Goal: Task Accomplishment & Management: Use online tool/utility

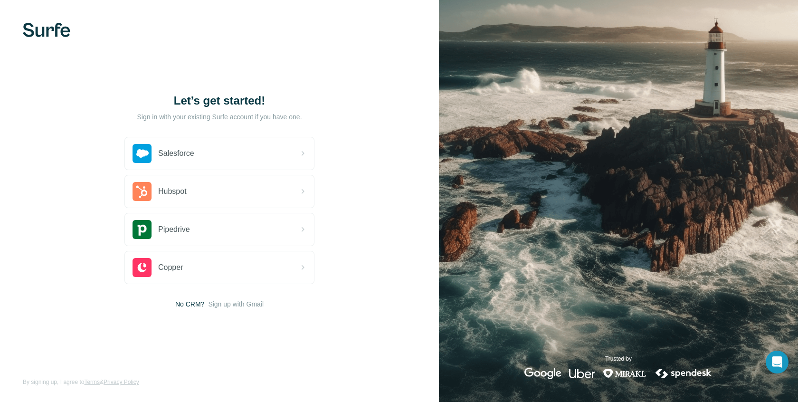
click at [348, 88] on div "Let’s get started! Sign in with your existing Surfe account if you have one. Sa…" at bounding box center [219, 201] width 439 height 402
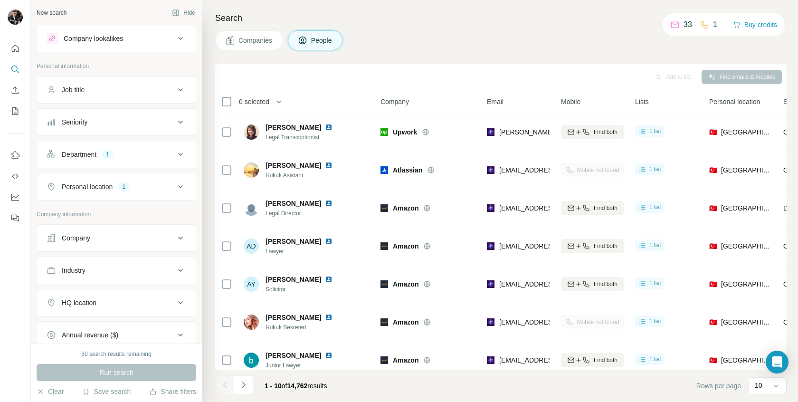
click at [113, 155] on div "1" at bounding box center [107, 154] width 11 height 9
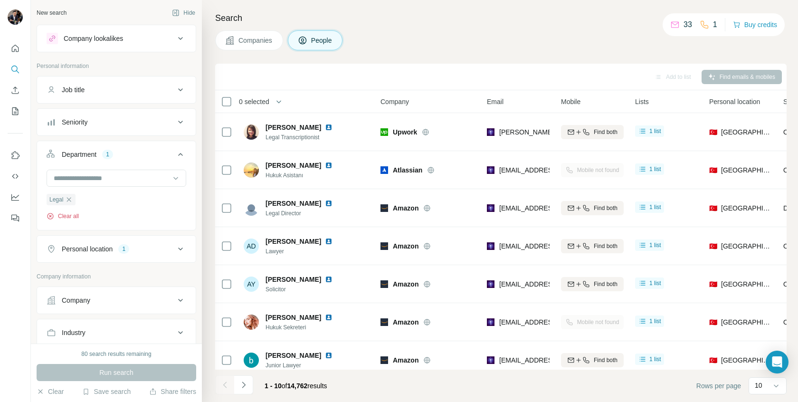
click at [72, 215] on button "Clear all" at bounding box center [63, 216] width 32 height 9
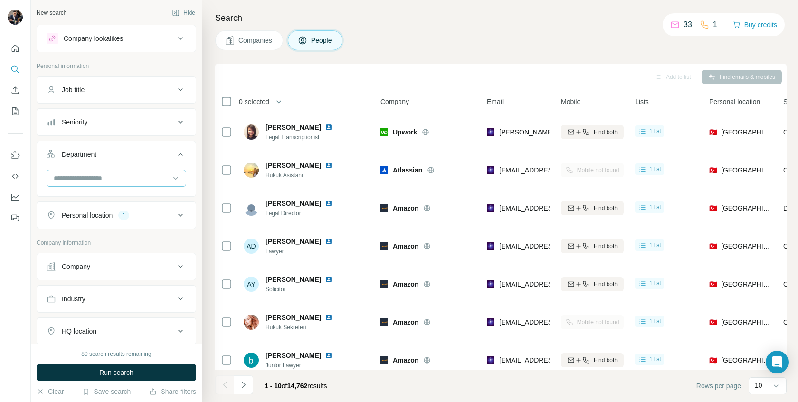
click at [78, 183] on div at bounding box center [111, 178] width 117 height 16
type input "*********"
drag, startPoint x: 110, startPoint y: 172, endPoint x: 103, endPoint y: 171, distance: 7.6
click at [103, 171] on div "*********" at bounding box center [111, 178] width 117 height 16
click at [166, 93] on div "Job title" at bounding box center [111, 89] width 128 height 9
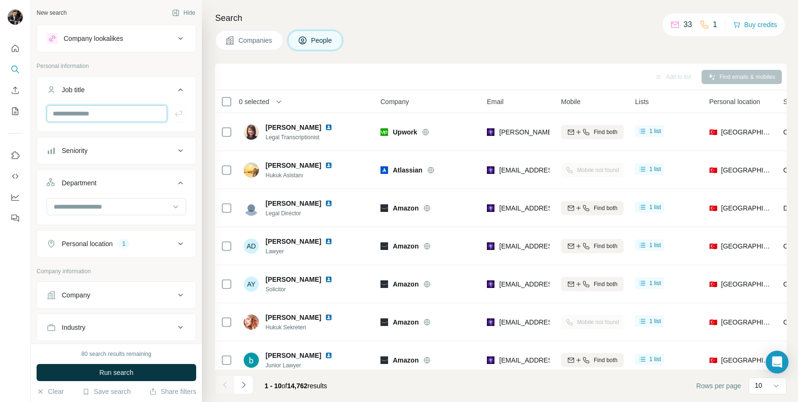
click at [104, 115] on input "text" at bounding box center [107, 113] width 121 height 17
type input "*********"
click at [176, 112] on button "button" at bounding box center [178, 113] width 15 height 17
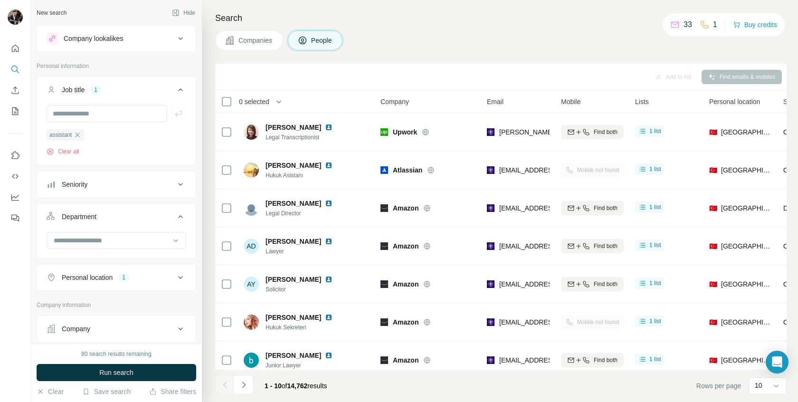
click at [124, 373] on span "Run search" at bounding box center [116, 372] width 34 height 9
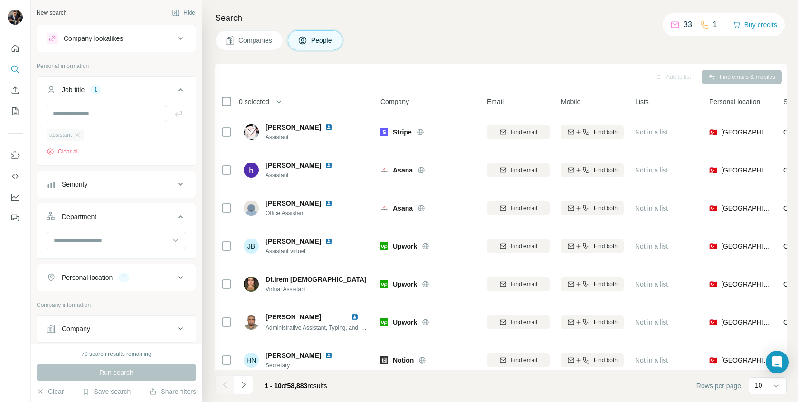
click at [60, 137] on span "assistant" at bounding box center [60, 135] width 22 height 9
click at [71, 116] on input "text" at bounding box center [107, 113] width 121 height 17
click at [77, 135] on icon "button" at bounding box center [78, 135] width 8 height 8
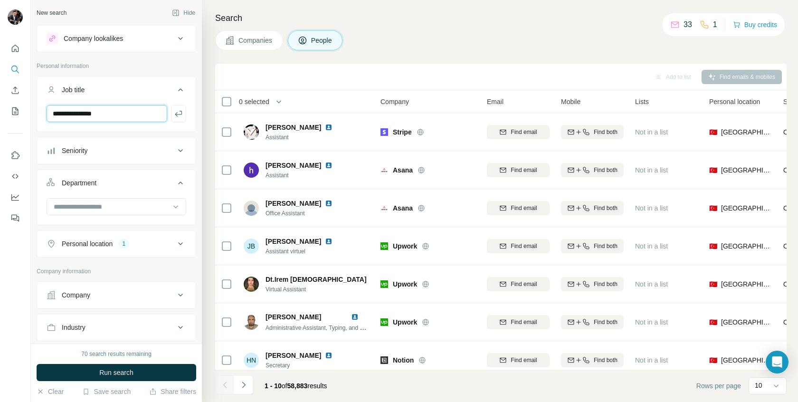
click at [81, 115] on input "**********" at bounding box center [107, 113] width 121 height 17
click at [86, 116] on input "**********" at bounding box center [107, 113] width 121 height 17
type input "**********"
click at [176, 113] on icon "button" at bounding box center [178, 113] width 9 height 9
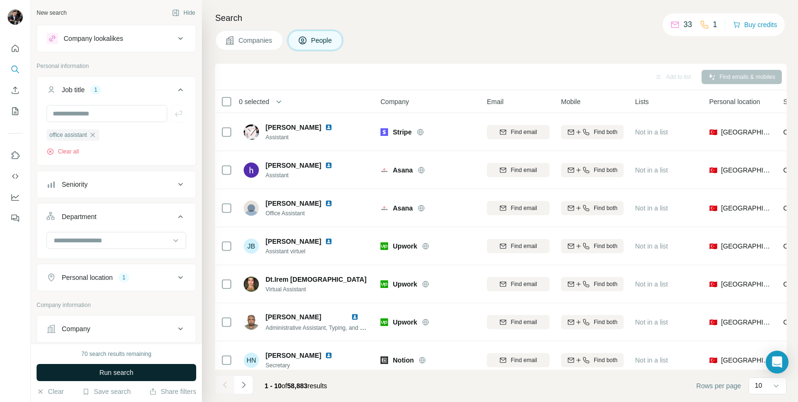
click at [120, 372] on span "Run search" at bounding box center [116, 372] width 34 height 9
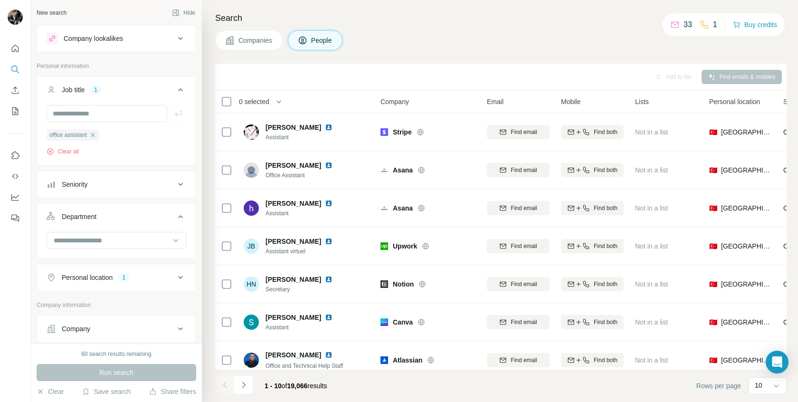
click at [126, 279] on div "1" at bounding box center [123, 277] width 11 height 9
click at [122, 375] on div "Run search" at bounding box center [117, 372] width 160 height 17
click at [122, 371] on div "Run search" at bounding box center [117, 372] width 160 height 17
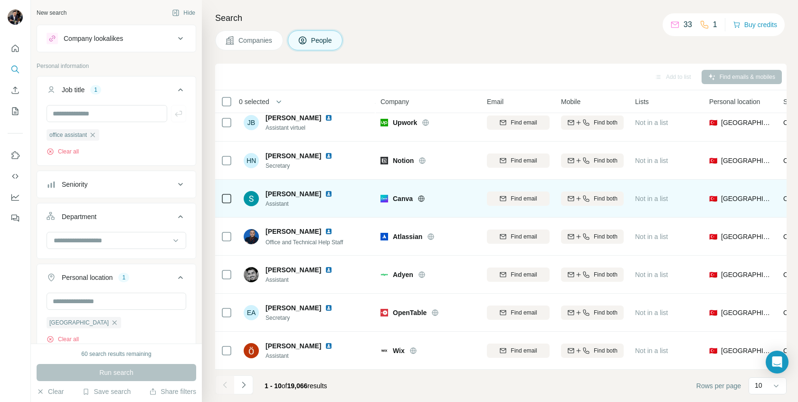
scroll to position [129, 0]
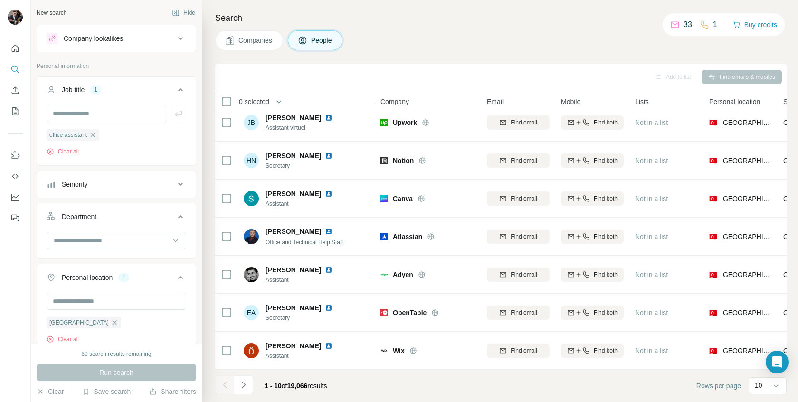
click at [96, 185] on div "Seniority" at bounding box center [111, 183] width 128 height 9
click at [140, 146] on div "office assistant Clear all" at bounding box center [117, 142] width 140 height 27
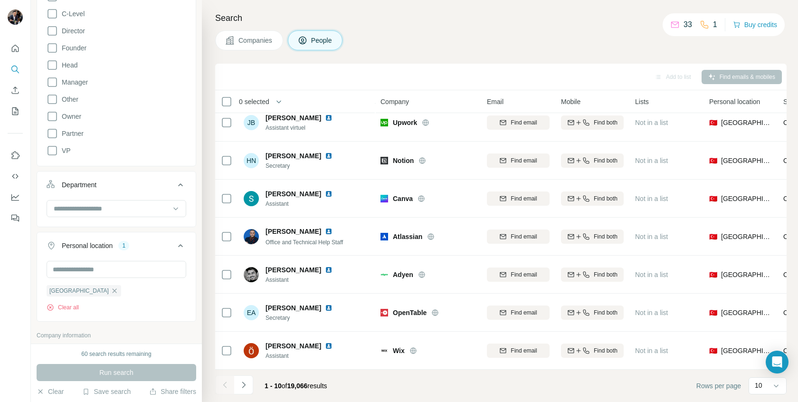
scroll to position [246, 0]
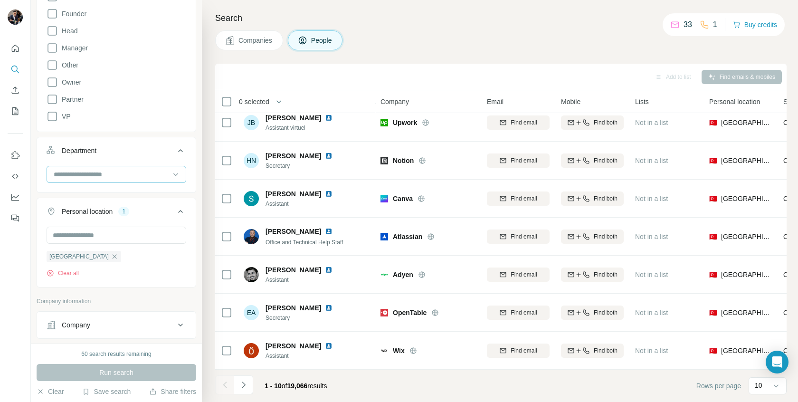
click at [95, 175] on input at bounding box center [111, 174] width 117 height 10
type input "*"
click at [79, 228] on p "Customer Relations" at bounding box center [84, 230] width 58 height 9
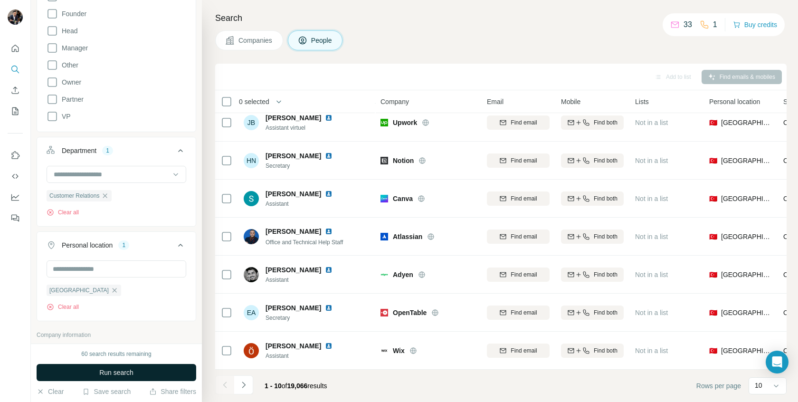
click at [116, 372] on span "Run search" at bounding box center [116, 372] width 34 height 9
